Goal: Task Accomplishment & Management: Use online tool/utility

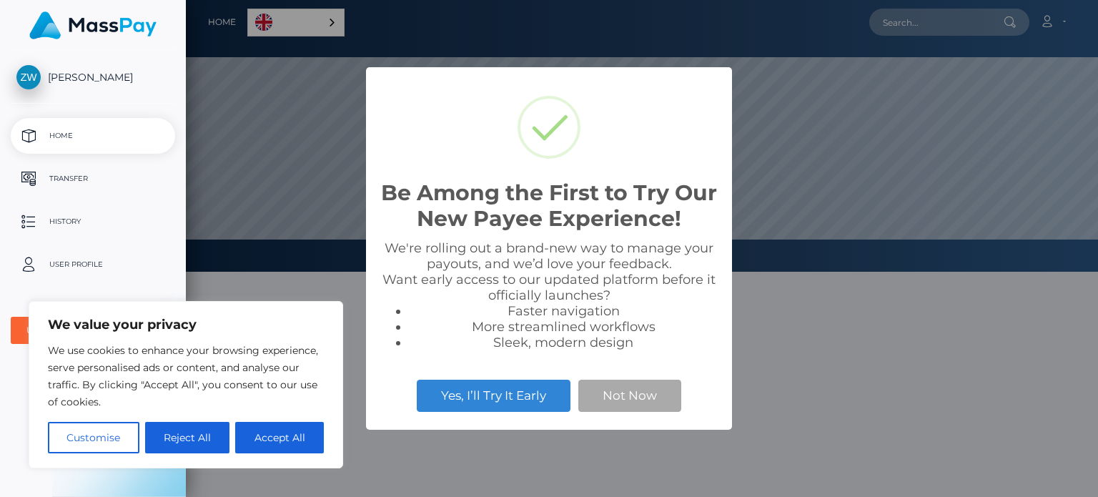
scroll to position [272, 912]
click at [630, 393] on button "Not Now" at bounding box center [629, 394] width 103 height 31
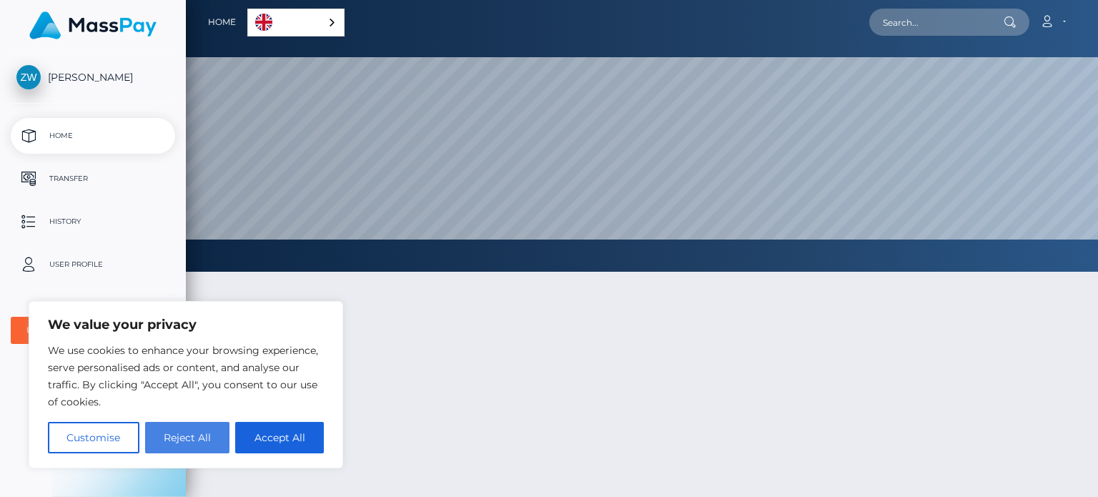
click at [197, 442] on button "Reject All" at bounding box center [187, 437] width 85 height 31
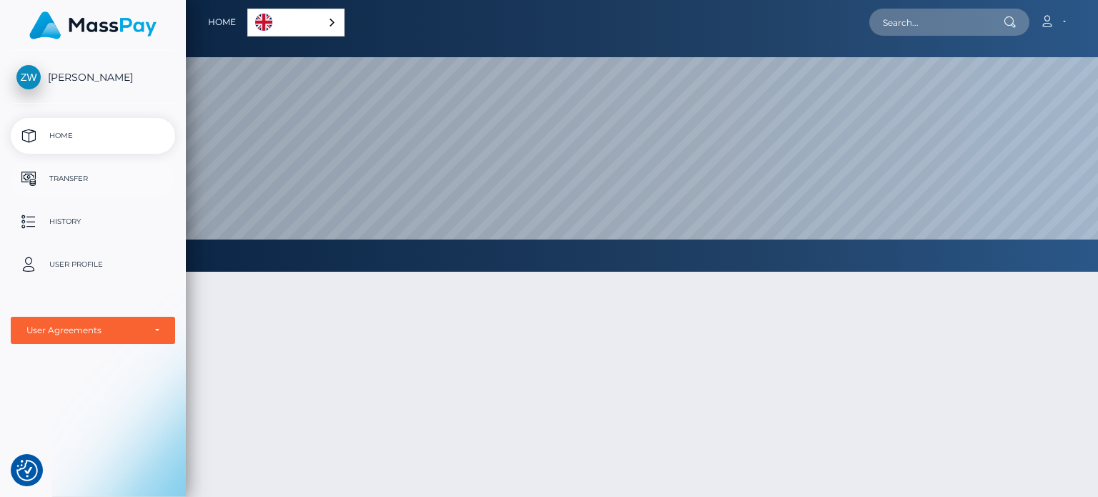
click at [77, 179] on p "Transfer" at bounding box center [92, 178] width 153 height 21
click at [164, 327] on div "User Agreements" at bounding box center [93, 330] width 164 height 27
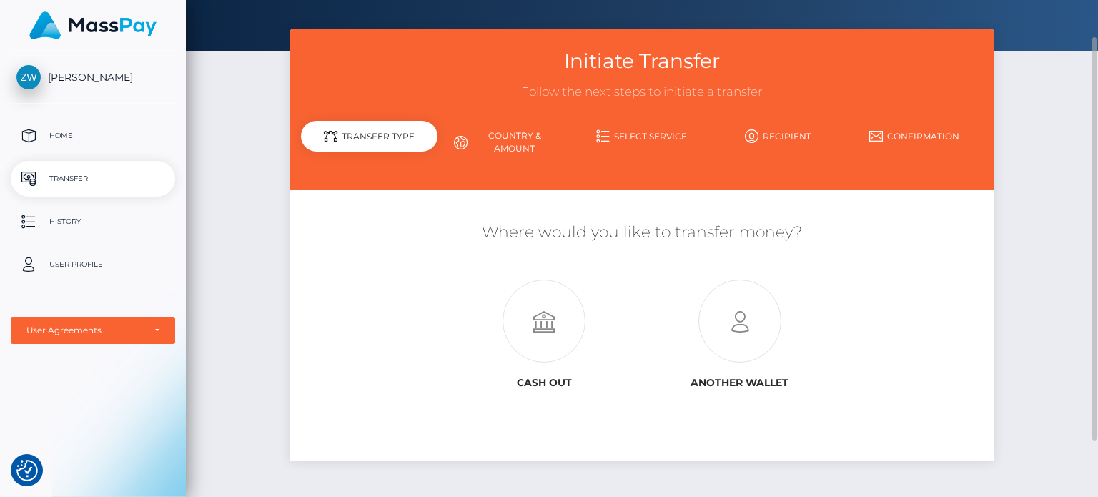
scroll to position [46, 0]
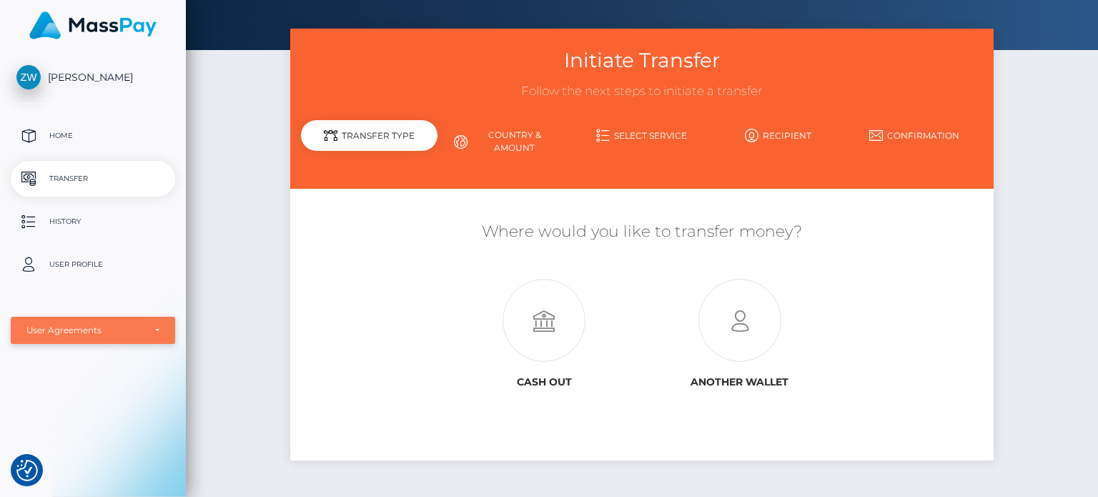
click at [109, 326] on div "User Agreements" at bounding box center [84, 329] width 117 height 11
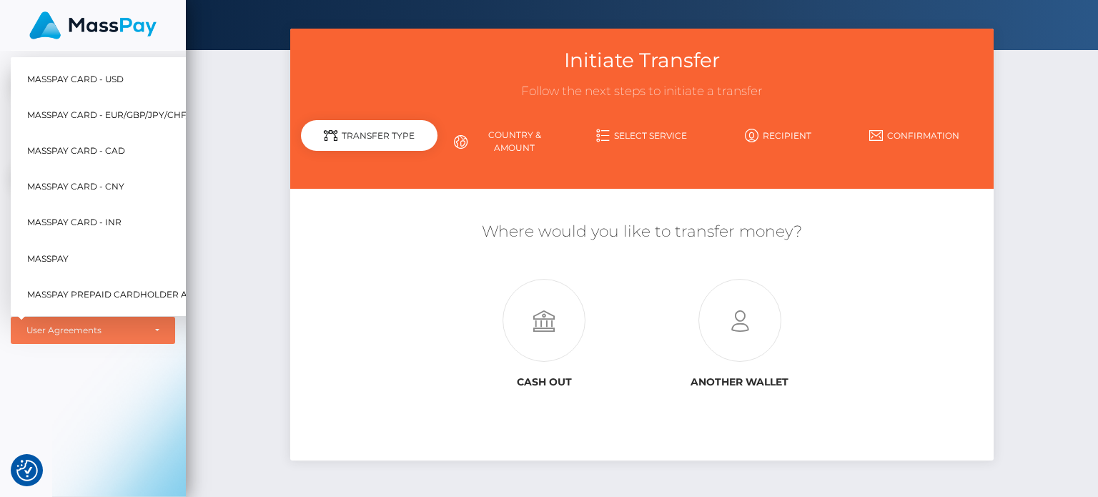
click at [147, 106] on span "MassPay Card - EUR/GBP/JPY/CHF/AUD" at bounding box center [118, 115] width 182 height 19
select select "2"
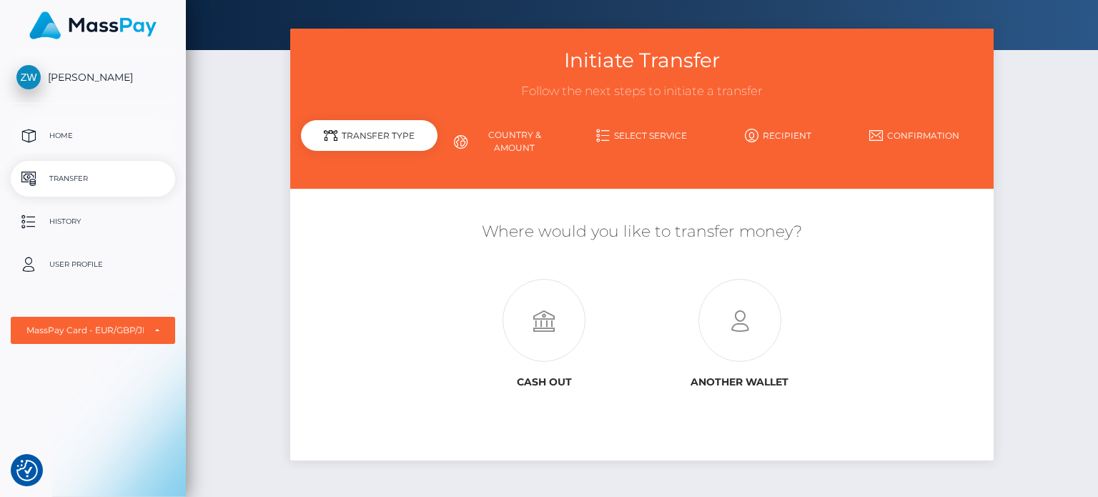
click at [74, 129] on p "Home" at bounding box center [92, 135] width 153 height 21
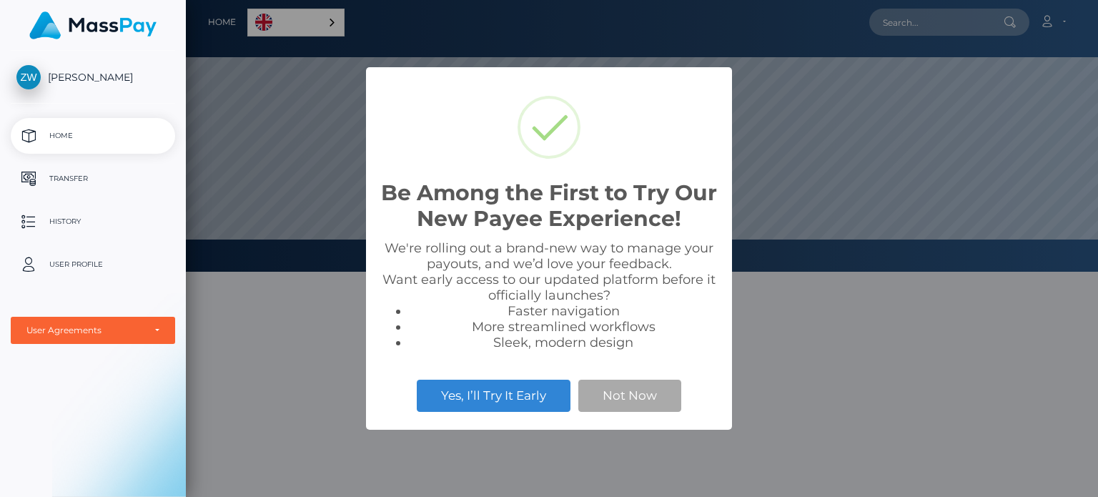
scroll to position [272, 912]
click at [622, 389] on button "Not Now" at bounding box center [629, 394] width 103 height 31
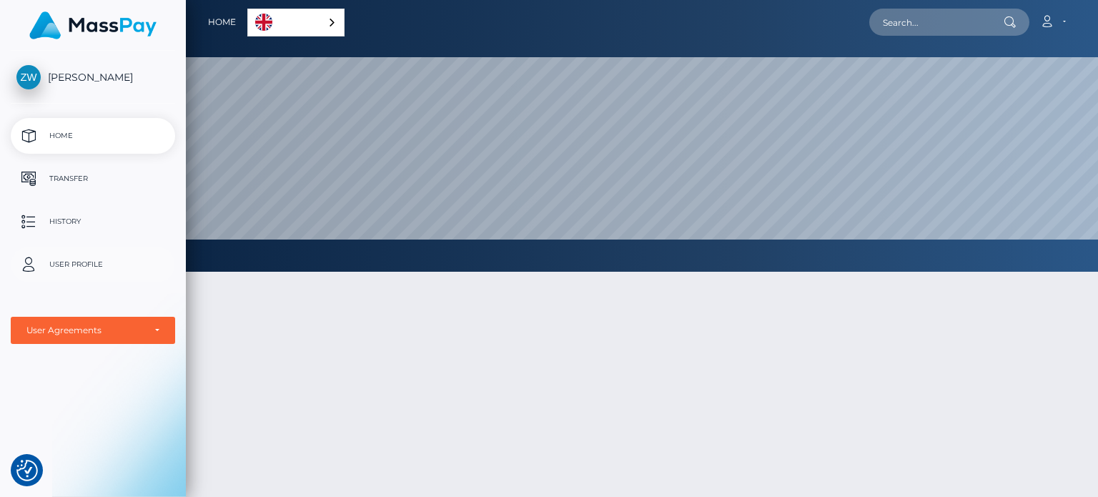
click at [71, 260] on p "User Profile" at bounding box center [92, 264] width 153 height 21
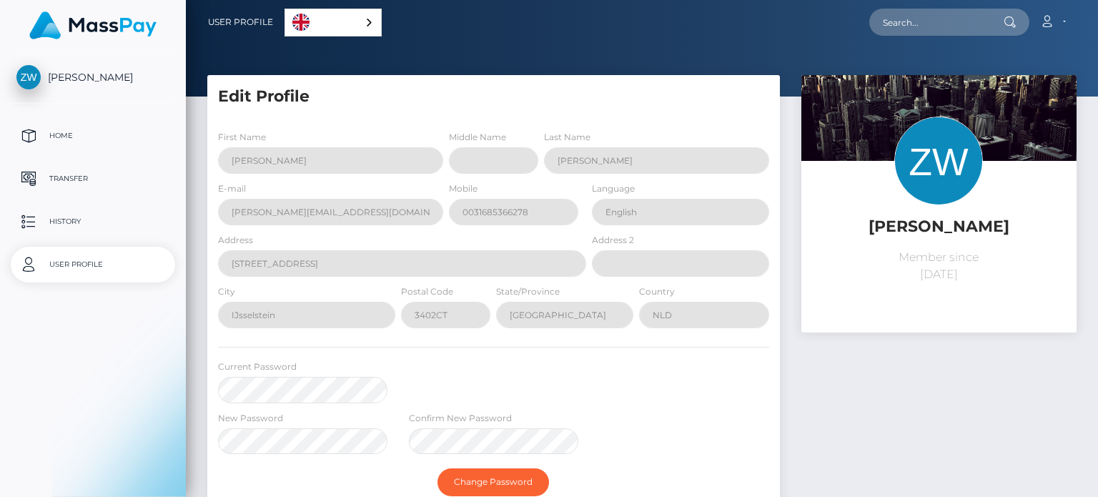
select select
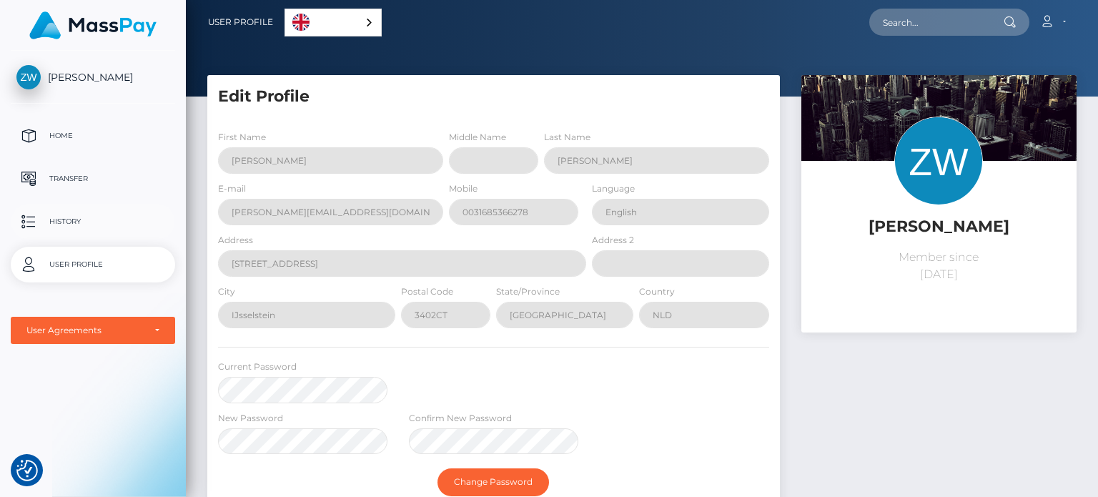
click at [134, 228] on p "History" at bounding box center [92, 221] width 153 height 21
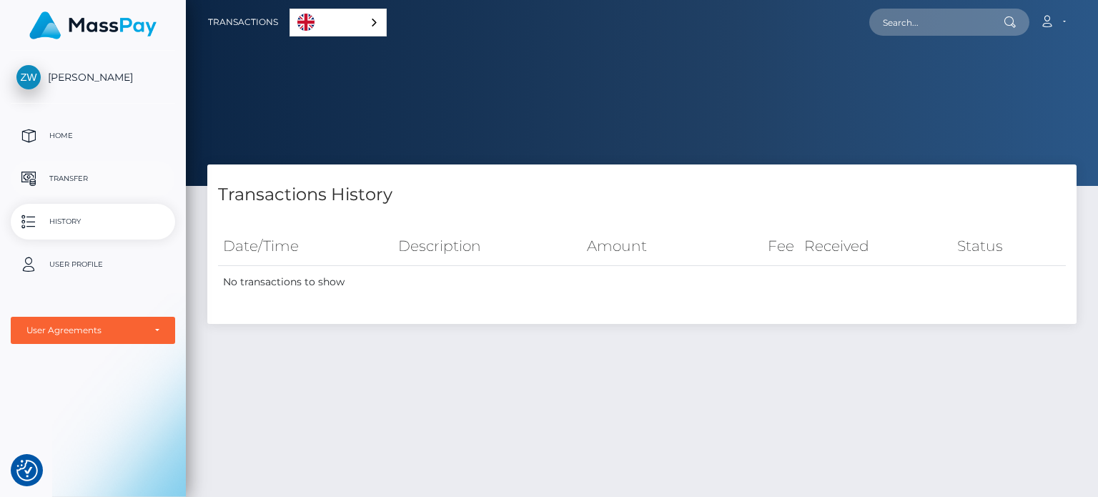
click at [91, 179] on p "Transfer" at bounding box center [92, 178] width 153 height 21
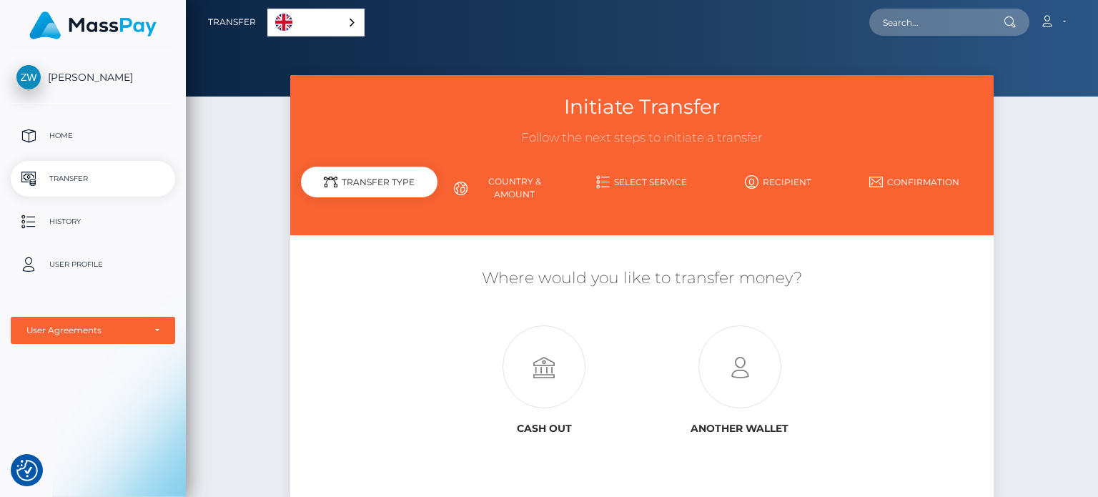
click at [506, 177] on link "Country & Amount" at bounding box center [505, 187] width 136 height 37
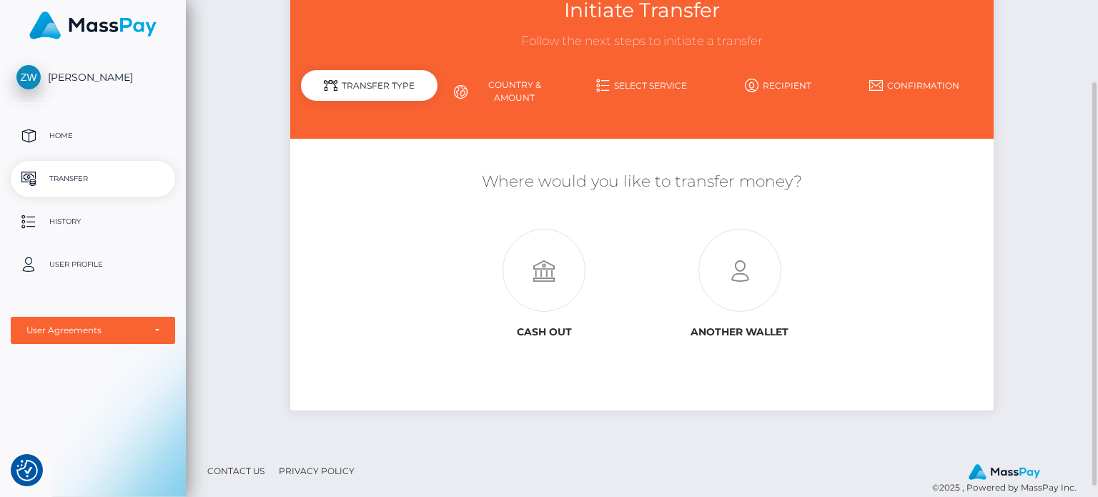
scroll to position [99, 0]
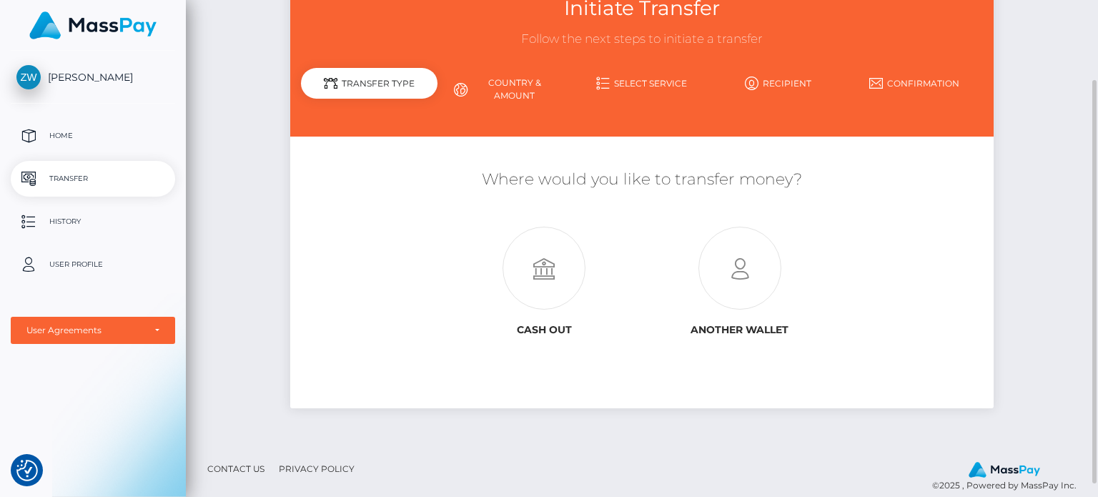
click at [512, 91] on link "Country & Amount" at bounding box center [505, 89] width 136 height 37
click at [661, 81] on link "Select Service" at bounding box center [642, 83] width 136 height 25
